Goal: Task Accomplishment & Management: Use online tool/utility

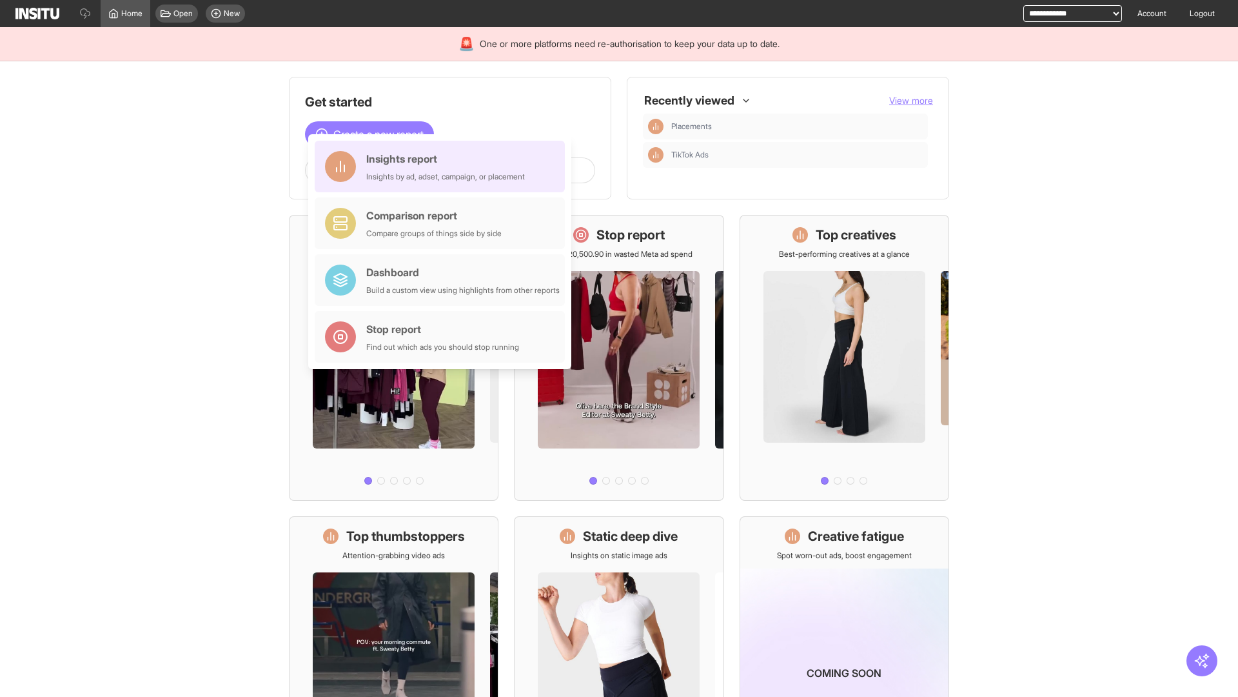
click at [443, 166] on div "Insights report Insights by ad, adset, campaign, or placement" at bounding box center [445, 166] width 159 height 31
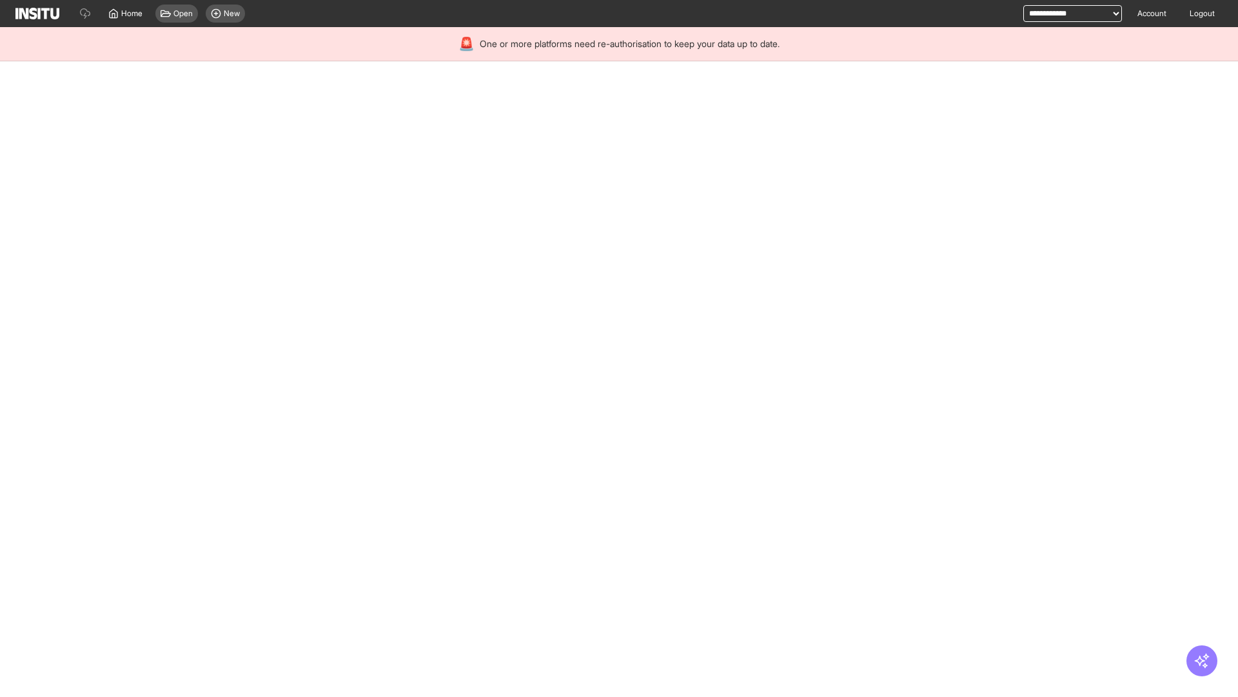
select select "**"
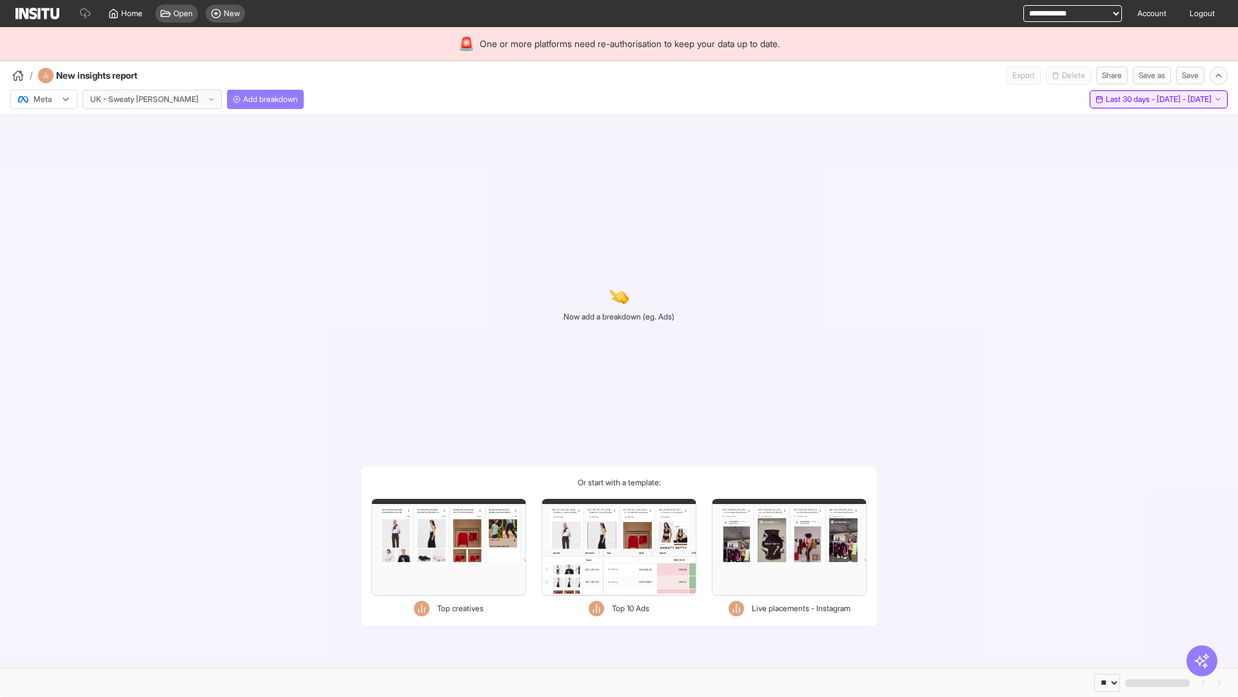
click at [1129, 99] on span "Last 30 days - [DATE] - [DATE]" at bounding box center [1159, 99] width 106 height 10
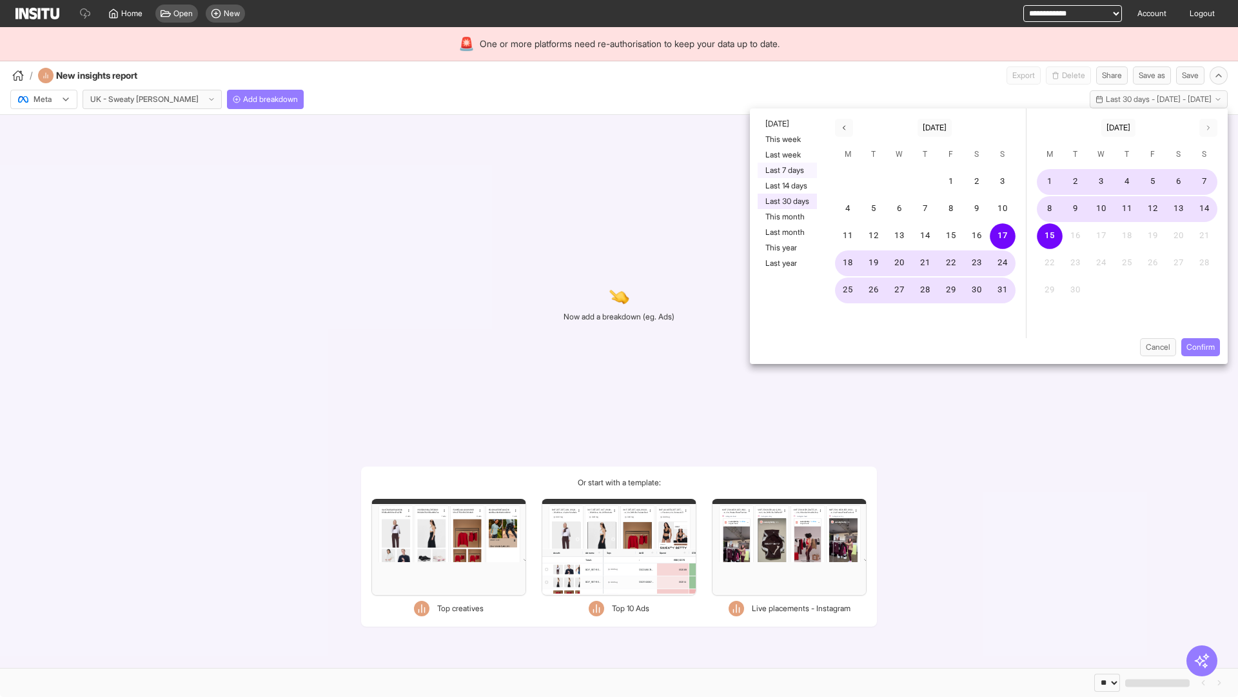
click at [786, 170] on button "Last 7 days" at bounding box center [787, 170] width 59 height 15
